Goal: Information Seeking & Learning: Learn about a topic

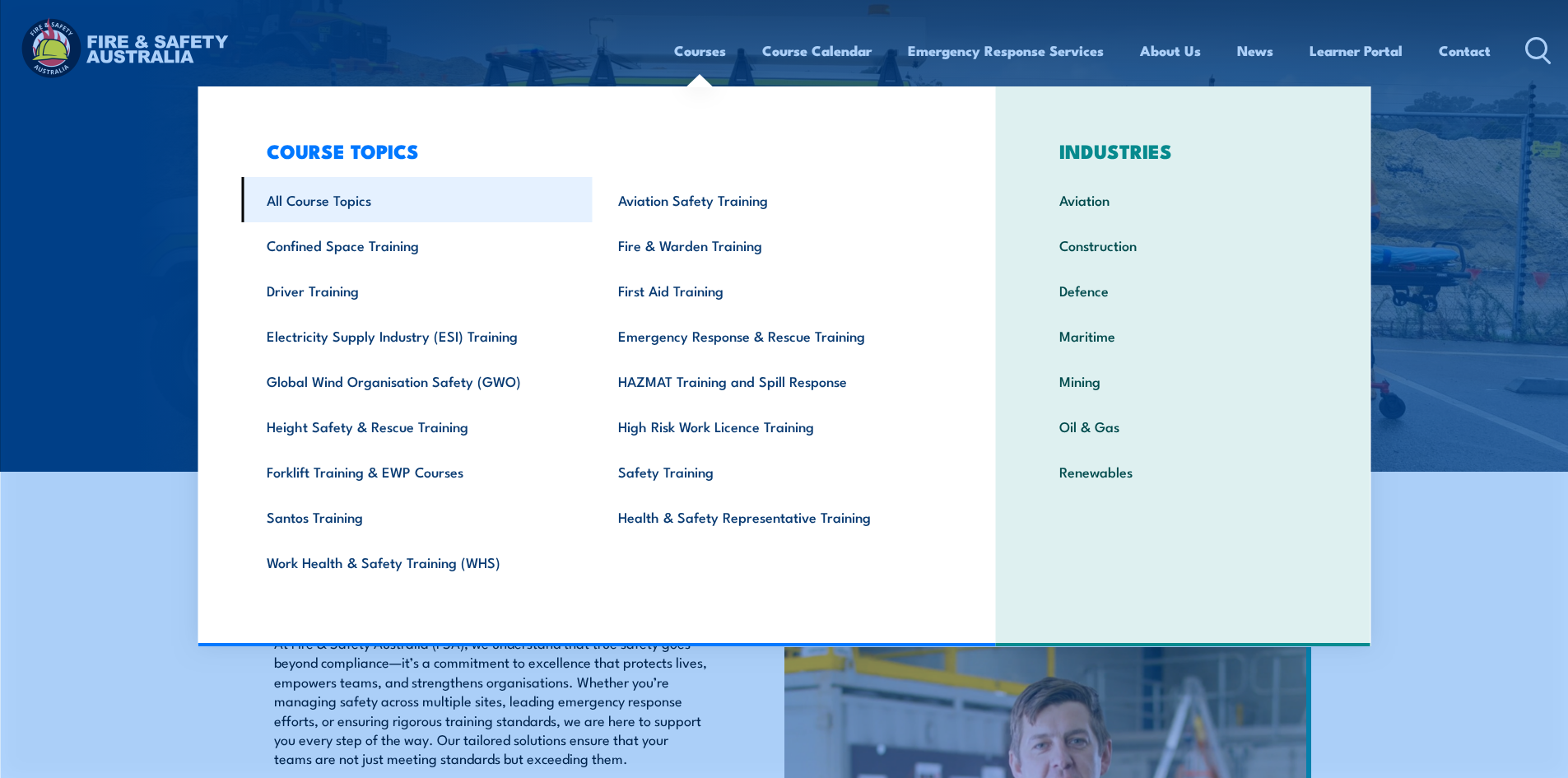
click at [374, 207] on link "All Course Topics" at bounding box center [416, 199] width 351 height 45
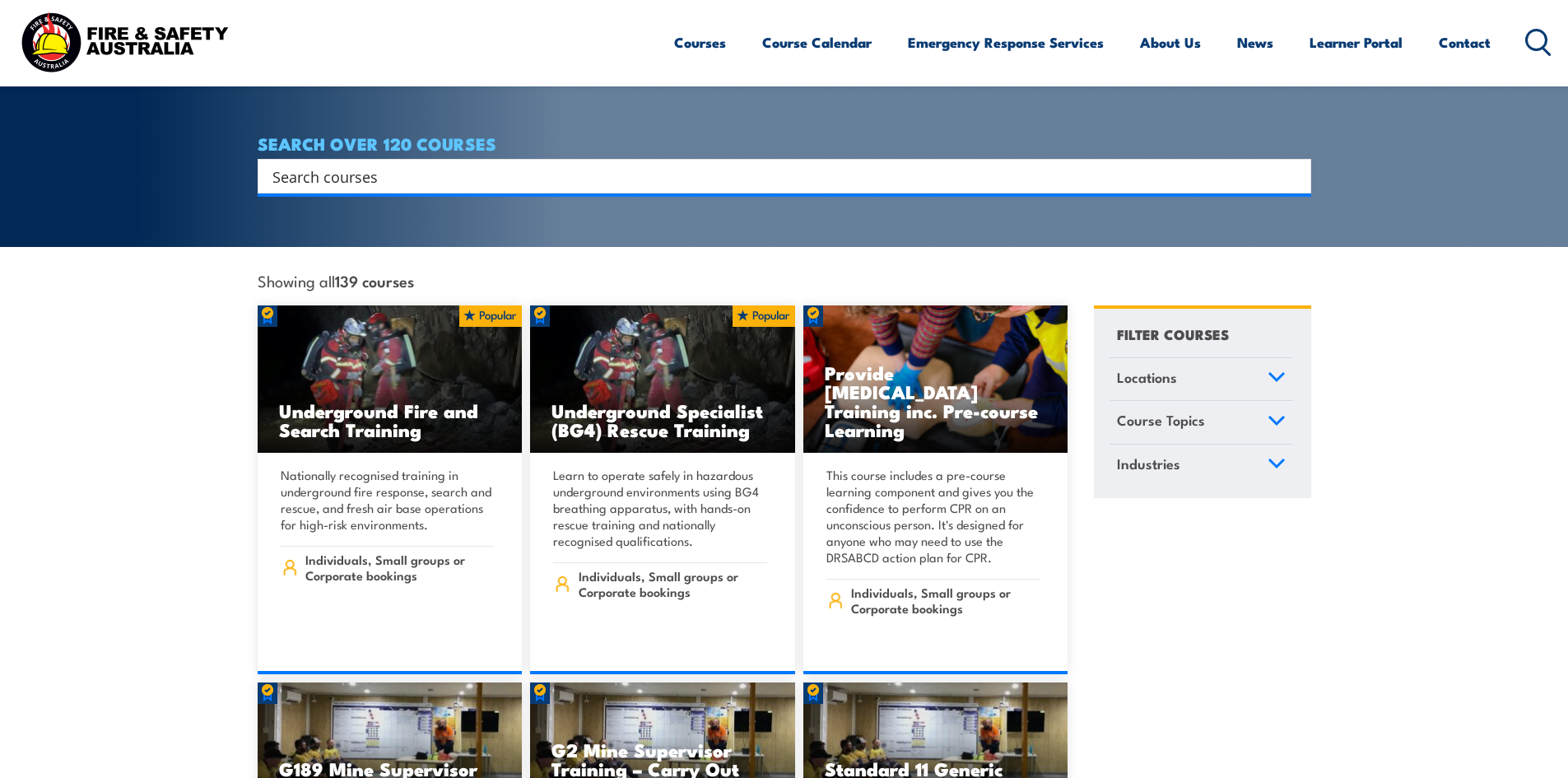
scroll to position [247, 0]
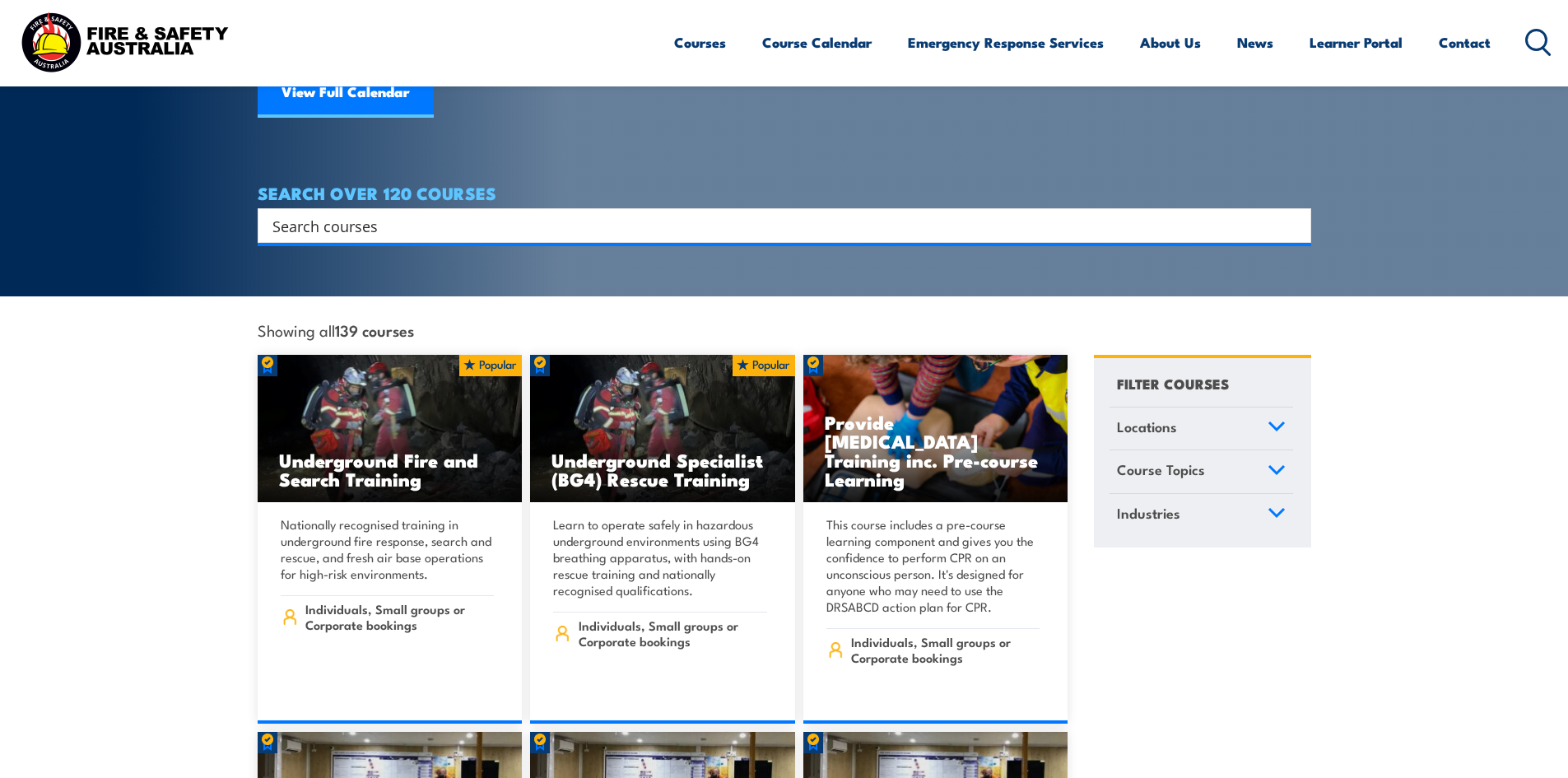
click at [1263, 408] on link "Locations" at bounding box center [1201, 429] width 183 height 42
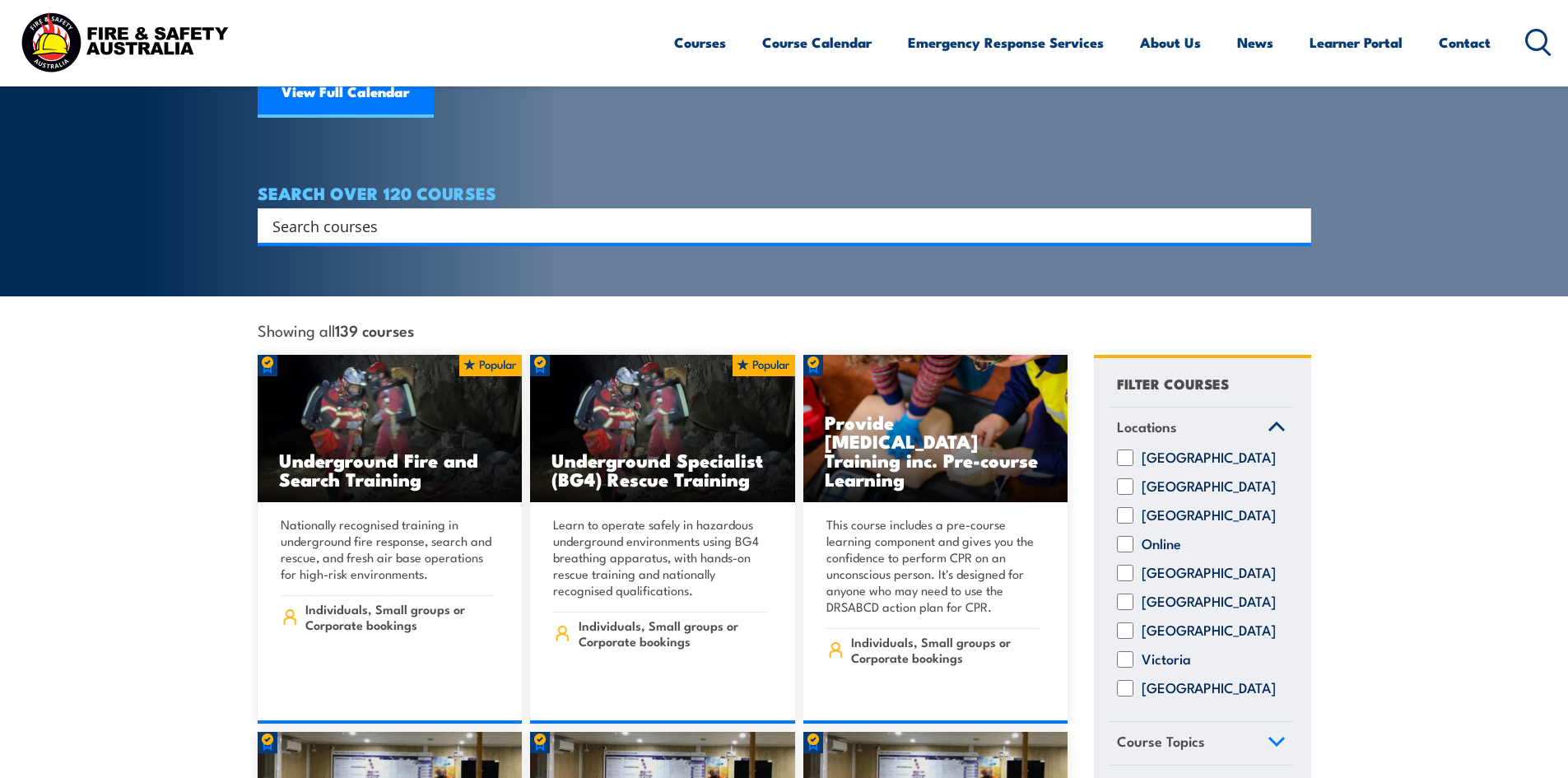
click at [1132, 652] on input "Victoria" at bounding box center [1124, 659] width 16 height 16
checkbox input "true"
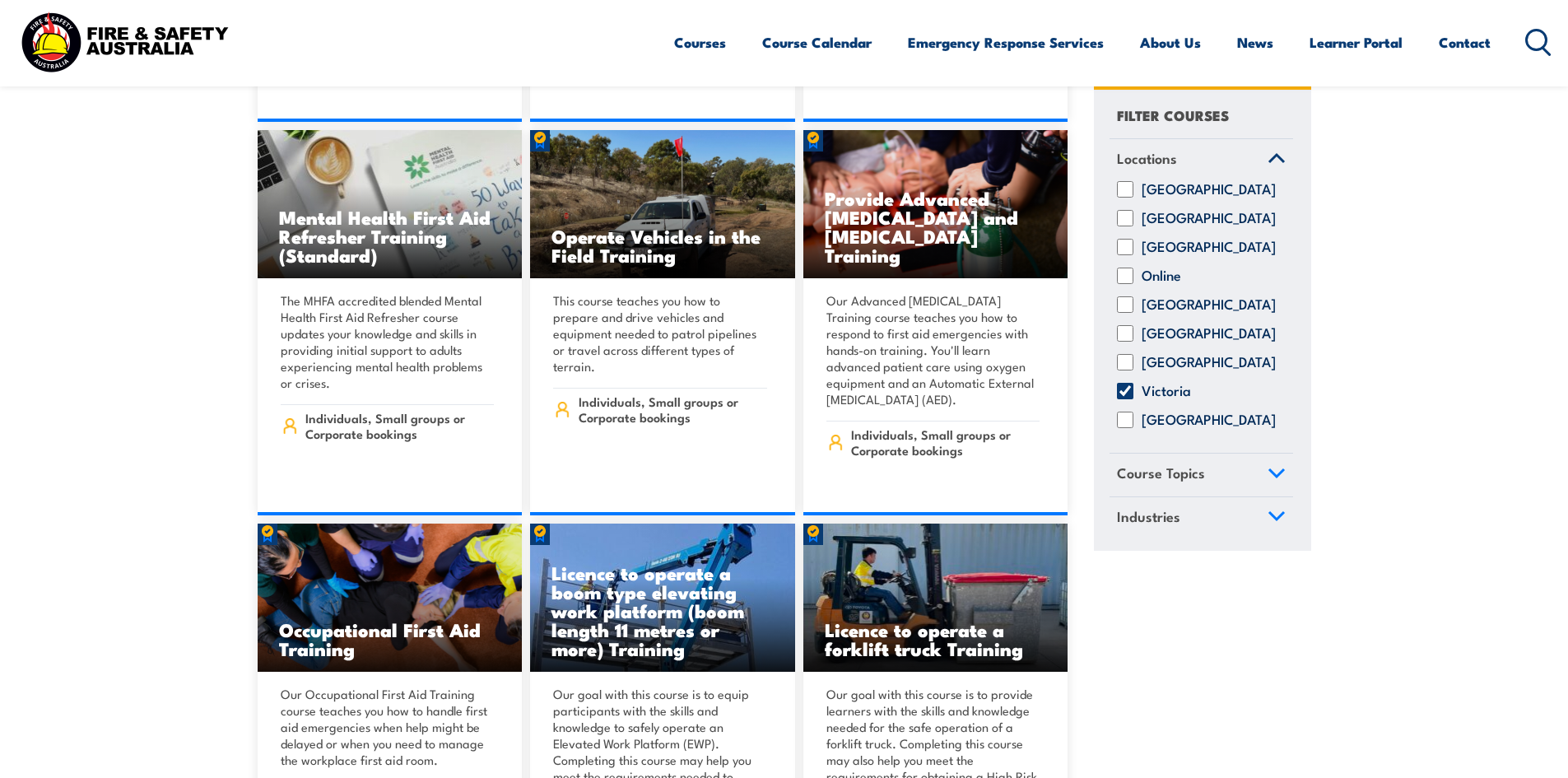
scroll to position [6751, 0]
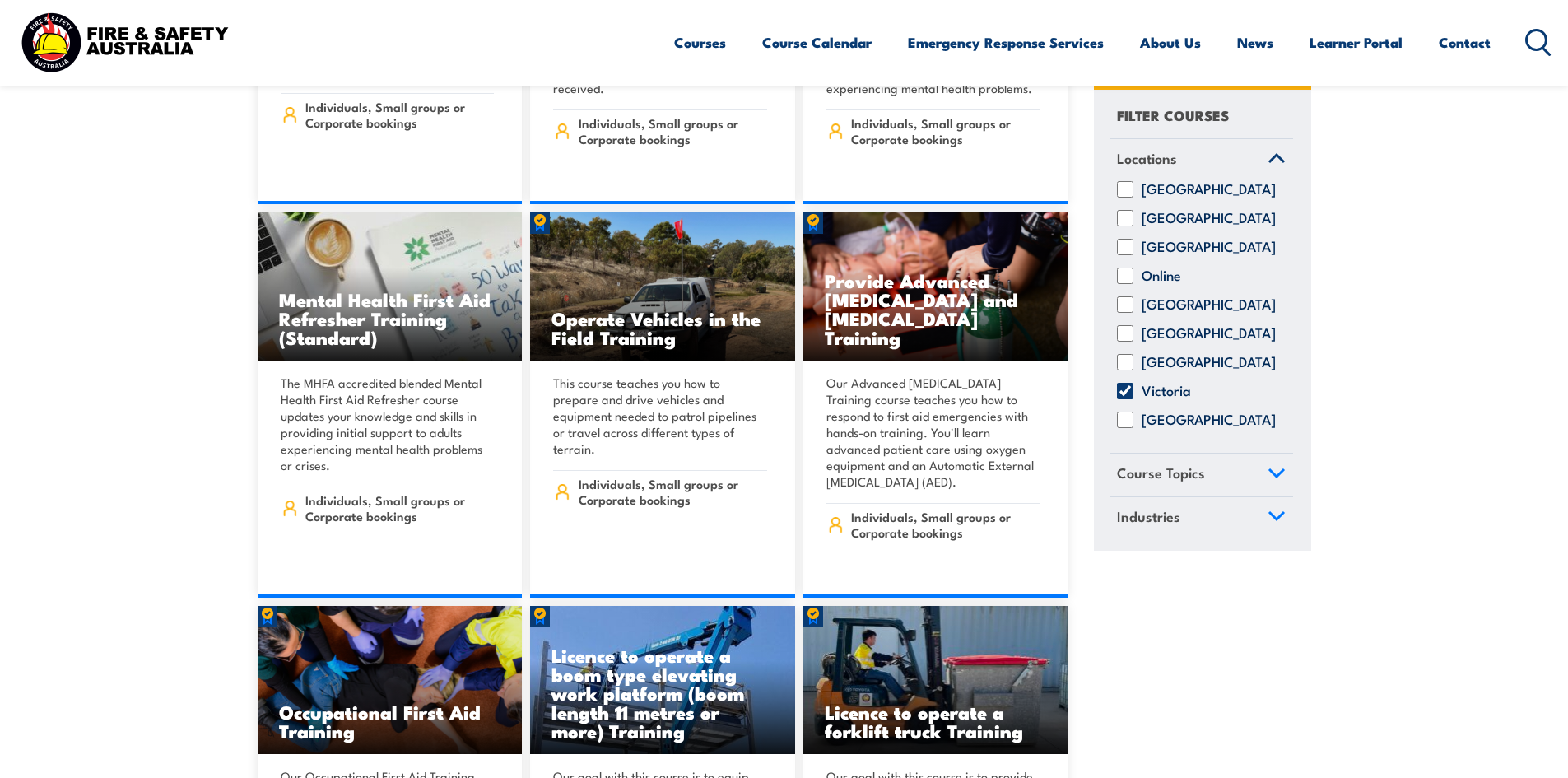
click at [1538, 36] on icon at bounding box center [1539, 42] width 26 height 27
